Goal: Task Accomplishment & Management: Complete application form

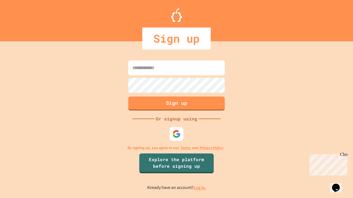
click at [200, 188] on link "Log in." at bounding box center [199, 188] width 13 height 6
